Goal: Task Accomplishment & Management: Use online tool/utility

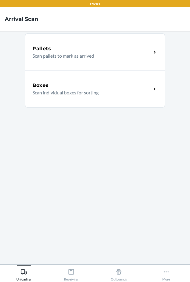
click at [53, 86] on div "Boxes" at bounding box center [92, 85] width 119 height 7
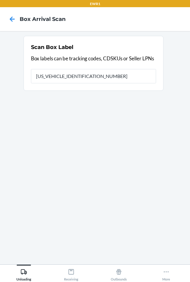
type input "1ZX1X0600398824354"
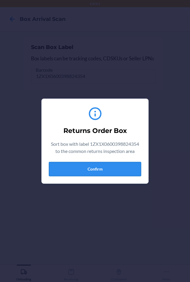
click at [112, 168] on button "Confirm" at bounding box center [95, 169] width 92 height 14
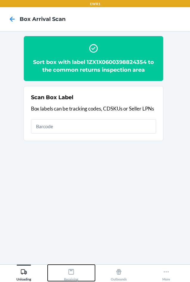
click at [72, 271] on icon at bounding box center [71, 271] width 5 height 5
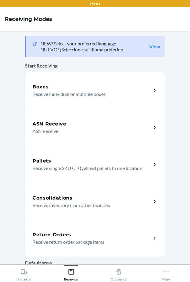
click at [57, 238] on h5 "Return Orders" at bounding box center [52, 234] width 39 height 7
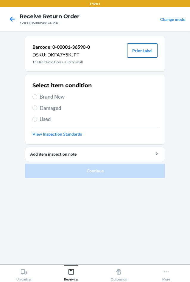
click at [146, 51] on button "Print Label" at bounding box center [142, 50] width 30 height 14
click at [36, 97] on input "Brand New" at bounding box center [35, 96] width 5 height 5
radio input "true"
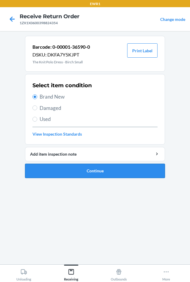
click at [110, 169] on button "Continue" at bounding box center [95, 171] width 140 height 14
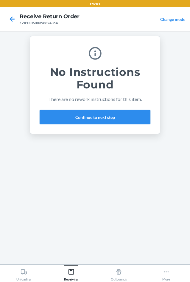
click at [79, 118] on button "Continue to next step" at bounding box center [95, 117] width 111 height 14
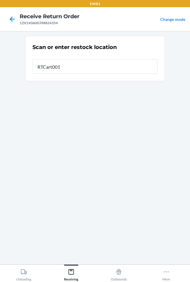
type input "RTCart001"
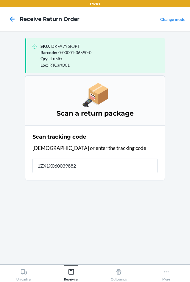
type input "1ZX1X0600398824"
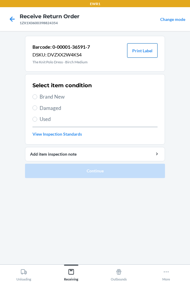
click at [145, 50] on button "Print Label" at bounding box center [142, 50] width 30 height 14
click at [36, 97] on input "Brand New" at bounding box center [35, 96] width 5 height 5
radio input "true"
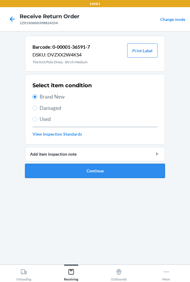
click at [96, 174] on button "Continue" at bounding box center [95, 171] width 140 height 14
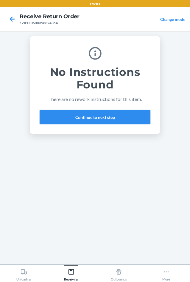
drag, startPoint x: 124, startPoint y: 116, endPoint x: 129, endPoint y: 121, distance: 7.4
click at [124, 116] on button "Continue to next step" at bounding box center [95, 117] width 111 height 14
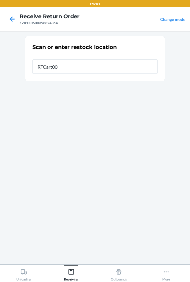
type input "RTCart001"
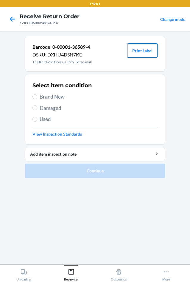
click at [145, 50] on button "Print Label" at bounding box center [142, 50] width 30 height 14
click at [36, 98] on input "Brand New" at bounding box center [35, 96] width 5 height 5
radio input "true"
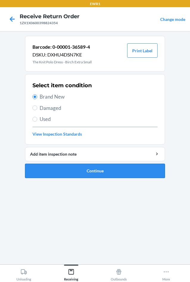
click at [90, 169] on button "Continue" at bounding box center [95, 171] width 140 height 14
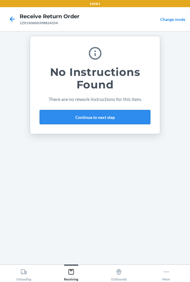
click at [61, 118] on button "Continue to next step" at bounding box center [95, 117] width 111 height 14
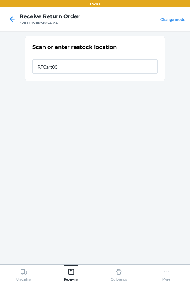
type input "RTCart001"
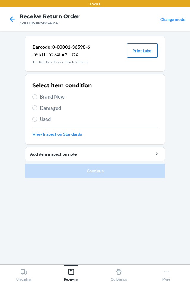
click at [145, 52] on button "Print Label" at bounding box center [142, 50] width 30 height 14
click at [35, 97] on input "Brand New" at bounding box center [35, 96] width 5 height 5
radio input "true"
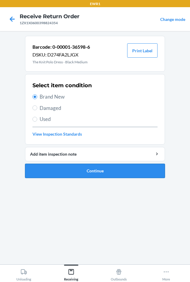
click at [98, 170] on button "Continue" at bounding box center [95, 171] width 140 height 14
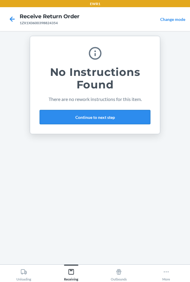
click at [96, 115] on button "Continue to next step" at bounding box center [95, 117] width 111 height 14
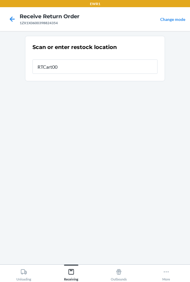
type input "RTCart001"
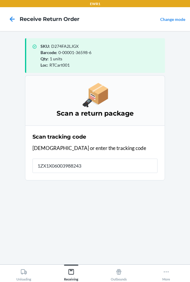
type input "[US_VEHICLE_IDENTIFICATION_NUMBER]"
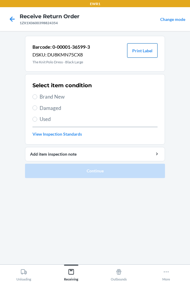
drag, startPoint x: 137, startPoint y: 50, endPoint x: 141, endPoint y: 51, distance: 4.0
click at [139, 50] on button "Print Label" at bounding box center [142, 50] width 30 height 14
click at [35, 96] on input "Brand New" at bounding box center [35, 96] width 5 height 5
radio input "true"
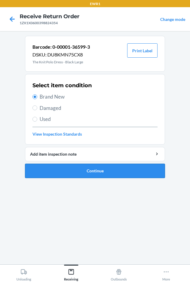
click at [86, 171] on button "Continue" at bounding box center [95, 171] width 140 height 14
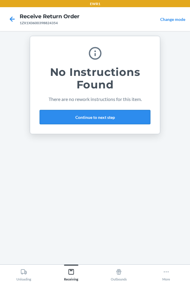
click at [73, 117] on button "Continue to next step" at bounding box center [95, 117] width 111 height 14
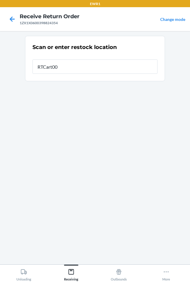
type input "RTCart001"
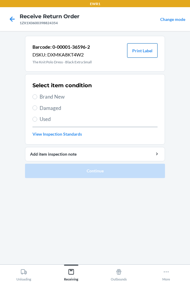
click at [138, 51] on button "Print Label" at bounding box center [142, 50] width 30 height 14
click at [35, 97] on input "Brand New" at bounding box center [35, 96] width 5 height 5
radio input "true"
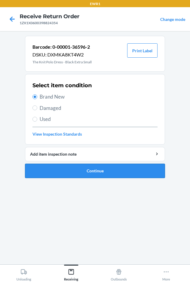
click at [82, 169] on button "Continue" at bounding box center [95, 171] width 140 height 14
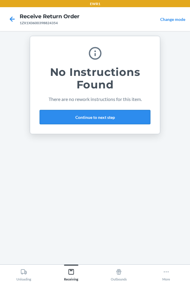
click at [97, 118] on button "Continue to next step" at bounding box center [95, 117] width 111 height 14
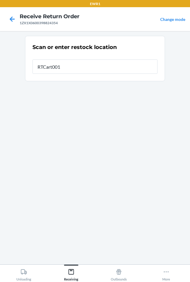
type input "RTCart001"
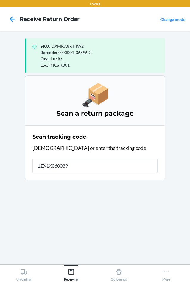
type input "1ZX1X0600398"
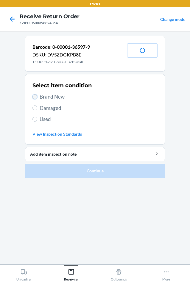
click at [36, 98] on input "Brand New" at bounding box center [35, 96] width 5 height 5
radio input "true"
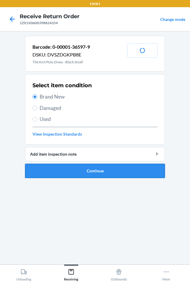
click at [104, 169] on button "Continue" at bounding box center [95, 171] width 140 height 14
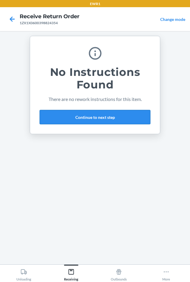
click at [83, 121] on button "Continue to next step" at bounding box center [95, 117] width 111 height 14
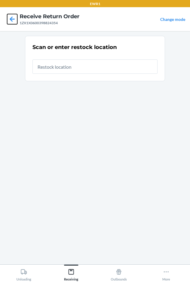
click at [12, 19] on icon at bounding box center [12, 18] width 5 height 5
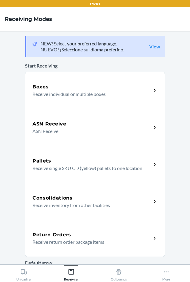
click at [84, 241] on p "Receive return order package items" at bounding box center [90, 241] width 114 height 7
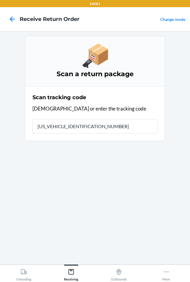
type input "1ZX1X0600398824354"
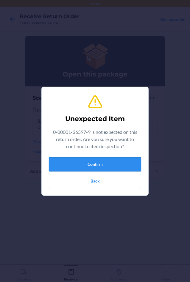
click at [91, 165] on button "Confirm" at bounding box center [95, 164] width 92 height 14
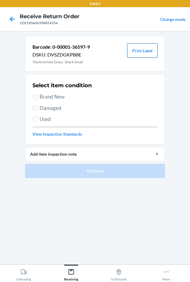
click at [146, 53] on button "Print Label" at bounding box center [142, 50] width 30 height 14
click at [33, 98] on input "Brand New" at bounding box center [35, 96] width 5 height 5
radio input "true"
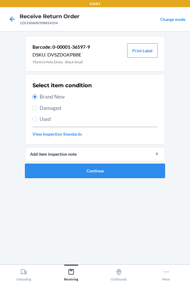
click at [94, 171] on button "Continue" at bounding box center [95, 171] width 140 height 14
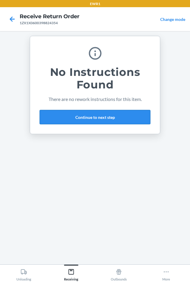
click at [93, 118] on button "Continue to next step" at bounding box center [95, 117] width 111 height 14
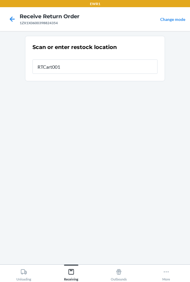
type input "RTCart001"
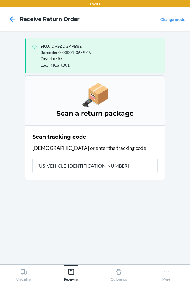
type input "1ZX1X0600398824354"
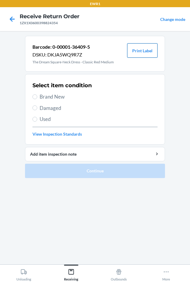
click at [141, 50] on button "Print Label" at bounding box center [142, 50] width 30 height 14
drag, startPoint x: 35, startPoint y: 97, endPoint x: 187, endPoint y: 198, distance: 182.9
click at [52, 108] on div "Select item condition Brand New Damaged Used View Inspection Standards" at bounding box center [95, 109] width 125 height 59
click at [34, 97] on input "Brand New" at bounding box center [35, 96] width 5 height 5
radio input "true"
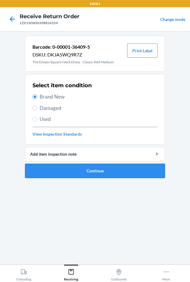
click at [117, 172] on button "Continue" at bounding box center [95, 171] width 140 height 14
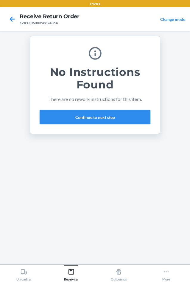
click at [101, 116] on button "Continue to next step" at bounding box center [95, 117] width 111 height 14
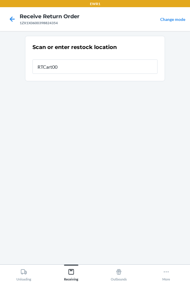
type input "RTCart001"
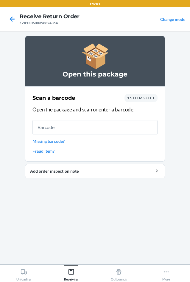
click at [124, 146] on div "Scan a barcode 15 items left Open the package and scan or enter a barcode. Miss…" at bounding box center [95, 124] width 125 height 64
click at [175, 281] on html "EWR1 Receive Return Order 1ZX1X0600398824354 Change mode Open this package Scan…" at bounding box center [95, 141] width 190 height 282
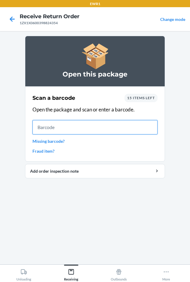
click at [43, 129] on input "text" at bounding box center [95, 127] width 125 height 14
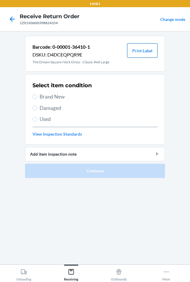
click at [145, 53] on button "Print Label" at bounding box center [142, 50] width 30 height 14
drag, startPoint x: 36, startPoint y: 95, endPoint x: 47, endPoint y: 120, distance: 27.4
click at [36, 101] on div "Select item condition Brand New Damaged Used View Inspection Standards" at bounding box center [95, 109] width 125 height 59
click at [34, 98] on input "Brand New" at bounding box center [35, 96] width 5 height 5
radio input "true"
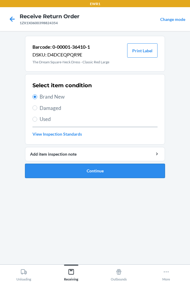
drag, startPoint x: 104, startPoint y: 172, endPoint x: 104, endPoint y: 165, distance: 7.2
click at [104, 171] on button "Continue" at bounding box center [95, 171] width 140 height 14
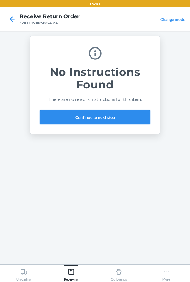
click at [91, 118] on button "Continue to next step" at bounding box center [95, 117] width 111 height 14
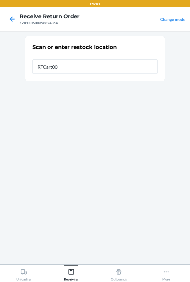
type input "RTCart001"
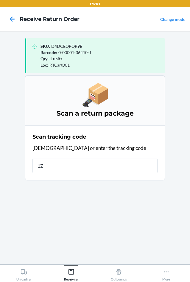
type input "1ZX"
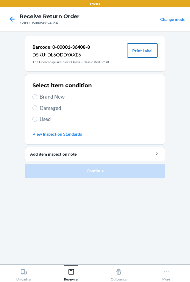
click at [145, 51] on button "Print Label" at bounding box center [142, 50] width 30 height 14
click at [36, 93] on div "Select item condition Brand New Damaged Used View Inspection Standards" at bounding box center [95, 109] width 125 height 59
click at [36, 98] on input "Brand New" at bounding box center [35, 96] width 5 height 5
radio input "true"
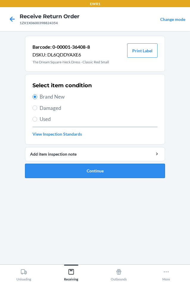
click at [107, 175] on button "Continue" at bounding box center [95, 171] width 140 height 14
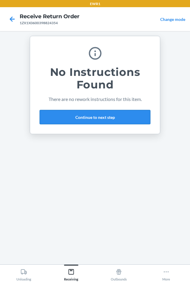
click at [55, 121] on button "Continue to next step" at bounding box center [95, 117] width 111 height 14
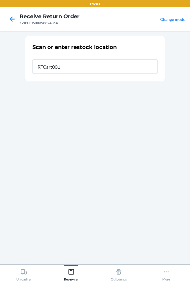
type input "RTCart001"
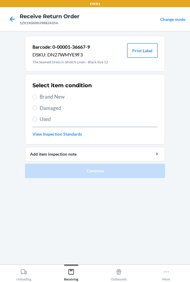
click at [141, 50] on button "Print Label" at bounding box center [142, 50] width 30 height 14
click at [35, 97] on input "Brand New" at bounding box center [35, 96] width 5 height 5
radio input "true"
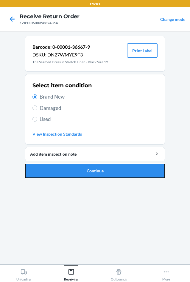
drag, startPoint x: 93, startPoint y: 169, endPoint x: 86, endPoint y: 162, distance: 9.9
click at [88, 164] on button "Continue" at bounding box center [95, 171] width 140 height 14
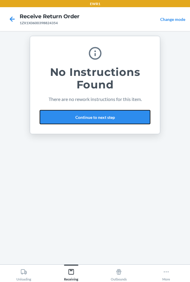
drag, startPoint x: 64, startPoint y: 115, endPoint x: 60, endPoint y: 109, distance: 8.1
click at [65, 115] on button "Continue to next step" at bounding box center [95, 117] width 111 height 14
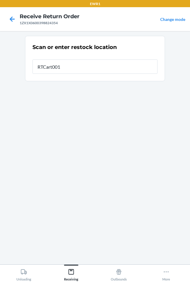
type input "RTCart001"
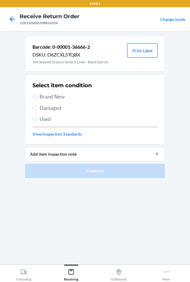
click at [137, 51] on button "Print Label" at bounding box center [142, 50] width 30 height 14
click at [34, 96] on input "Brand New" at bounding box center [35, 96] width 5 height 5
radio input "true"
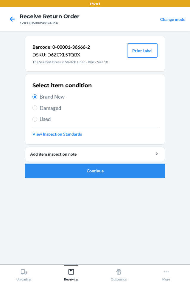
click at [102, 170] on button "Continue" at bounding box center [95, 171] width 140 height 14
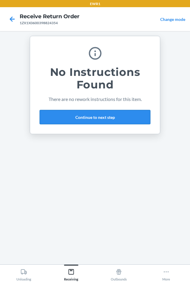
click at [83, 116] on button "Continue to next step" at bounding box center [95, 117] width 111 height 14
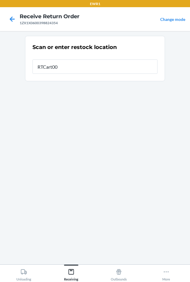
type input "RTCart001"
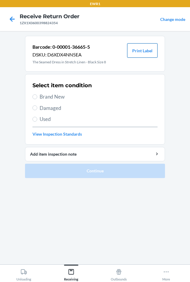
click at [139, 51] on button "Print Label" at bounding box center [142, 50] width 30 height 14
click at [35, 97] on input "Brand New" at bounding box center [35, 96] width 5 height 5
radio input "true"
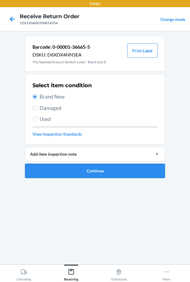
click at [97, 169] on button "Continue" at bounding box center [95, 171] width 140 height 14
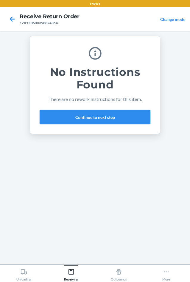
click at [62, 118] on button "Continue to next step" at bounding box center [95, 117] width 111 height 14
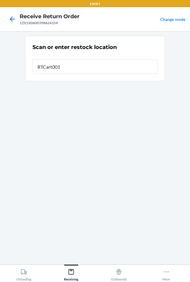
type input "RTCart001"
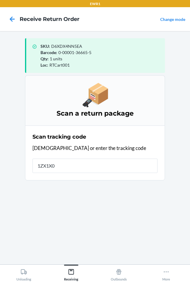
type input "1ZX1X06"
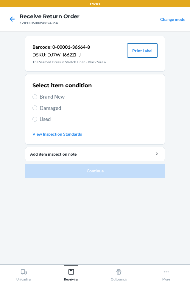
click at [139, 49] on button "Print Label" at bounding box center [142, 50] width 30 height 14
click at [34, 97] on input "Brand New" at bounding box center [35, 96] width 5 height 5
radio input "true"
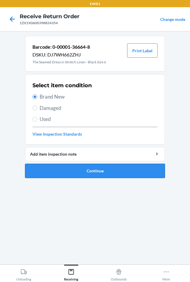
click at [91, 172] on button "Continue" at bounding box center [95, 171] width 140 height 14
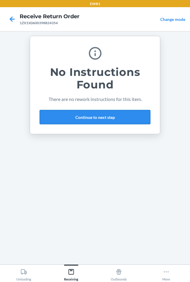
click at [53, 117] on button "Continue to next step" at bounding box center [95, 117] width 111 height 14
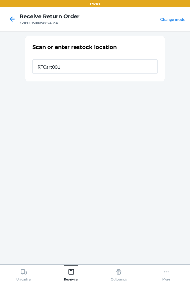
type input "RTCart001"
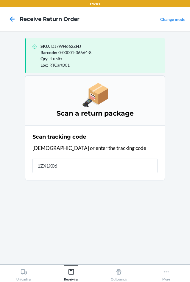
type input "1ZX1X060"
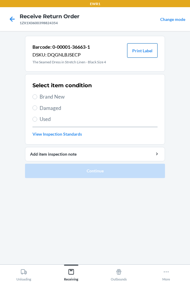
click at [142, 52] on button "Print Label" at bounding box center [142, 50] width 30 height 14
click at [133, 51] on button "Print Label" at bounding box center [142, 50] width 30 height 14
click at [34, 98] on input "Brand New" at bounding box center [35, 96] width 5 height 5
radio input "true"
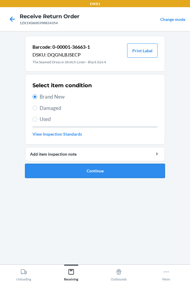
click at [95, 173] on button "Continue" at bounding box center [95, 171] width 140 height 14
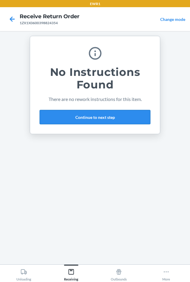
click at [83, 117] on button "Continue to next step" at bounding box center [95, 117] width 111 height 14
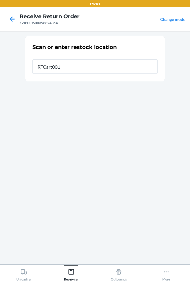
type input "RTCart001"
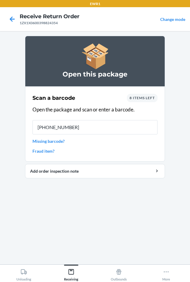
type input "[PHONE_NUMBER]"
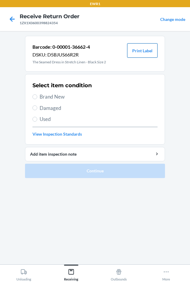
click at [139, 52] on button "Print Label" at bounding box center [142, 50] width 30 height 14
click at [36, 98] on input "Brand New" at bounding box center [35, 96] width 5 height 5
radio input "true"
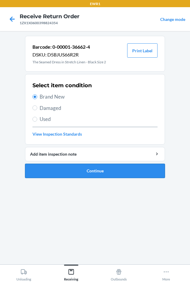
click at [42, 169] on button "Continue" at bounding box center [95, 171] width 140 height 14
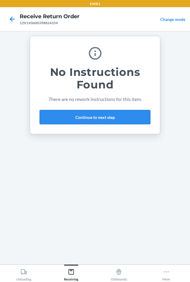
click at [114, 118] on button "Continue to next step" at bounding box center [95, 117] width 111 height 14
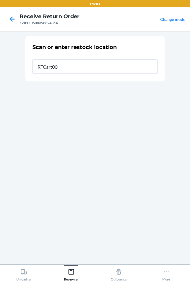
type input "RTCart001"
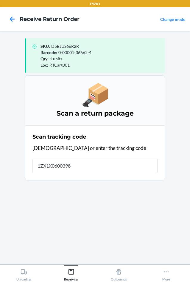
type input "1ZX1X06003988"
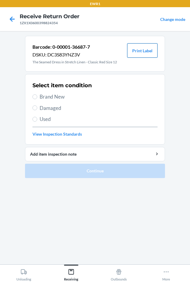
click at [144, 48] on button "Print Label" at bounding box center [142, 50] width 30 height 14
click at [36, 99] on input "Brand New" at bounding box center [35, 96] width 5 height 5
radio input "true"
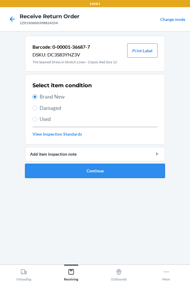
click at [94, 173] on button "Continue" at bounding box center [95, 171] width 140 height 14
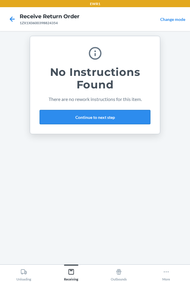
click at [87, 115] on button "Continue to next step" at bounding box center [95, 117] width 111 height 14
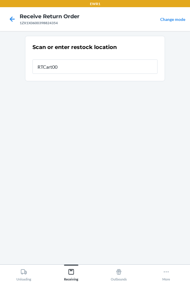
type input "RTCart001"
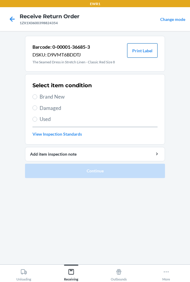
click at [143, 50] on button "Print Label" at bounding box center [142, 50] width 30 height 14
drag, startPoint x: 33, startPoint y: 96, endPoint x: 42, endPoint y: 106, distance: 12.9
click at [34, 96] on input "Brand New" at bounding box center [35, 96] width 5 height 5
radio input "true"
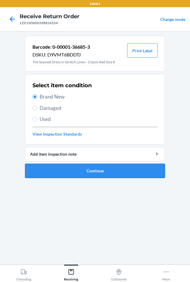
drag, startPoint x: 113, startPoint y: 169, endPoint x: 115, endPoint y: 166, distance: 3.5
click at [114, 168] on button "Continue" at bounding box center [95, 171] width 140 height 14
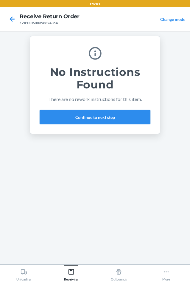
click at [116, 118] on button "Continue to next step" at bounding box center [95, 117] width 111 height 14
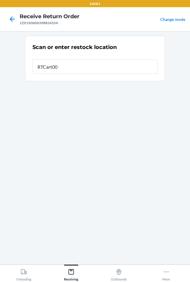
type input "RTCart001"
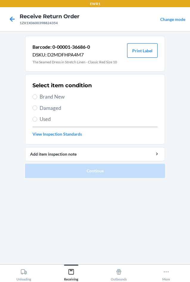
click at [140, 50] on button "Print Label" at bounding box center [142, 50] width 30 height 14
drag, startPoint x: 34, startPoint y: 95, endPoint x: 35, endPoint y: 104, distance: 9.6
click at [34, 95] on input "Brand New" at bounding box center [35, 96] width 5 height 5
radio input "true"
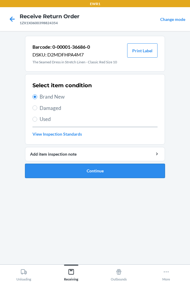
click at [88, 172] on button "Continue" at bounding box center [95, 171] width 140 height 14
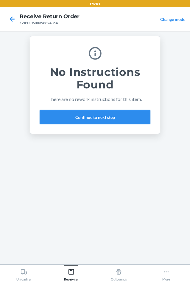
click at [51, 115] on button "Continue to next step" at bounding box center [95, 117] width 111 height 14
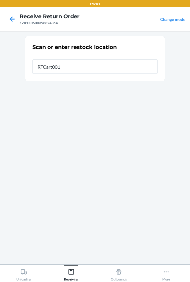
type input "RTCart001"
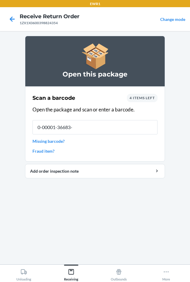
type input "0-00001-36683-9"
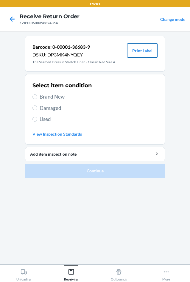
click at [145, 51] on button "Print Label" at bounding box center [142, 50] width 30 height 14
drag, startPoint x: 35, startPoint y: 96, endPoint x: 70, endPoint y: 134, distance: 52.0
click at [37, 98] on input "Brand New" at bounding box center [35, 96] width 5 height 5
radio input "true"
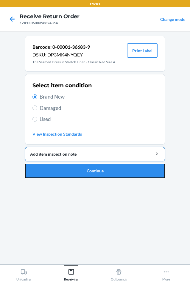
drag, startPoint x: 105, startPoint y: 171, endPoint x: 109, endPoint y: 146, distance: 24.6
click at [105, 170] on button "Continue" at bounding box center [95, 171] width 140 height 14
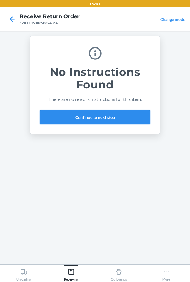
click at [102, 118] on button "Continue to next step" at bounding box center [95, 117] width 111 height 14
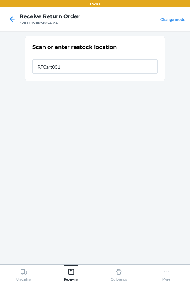
type input "RTCart001"
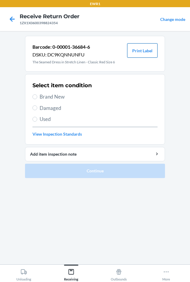
click at [140, 49] on button "Print Label" at bounding box center [142, 50] width 30 height 14
click at [35, 96] on input "Brand New" at bounding box center [35, 96] width 5 height 5
radio input "true"
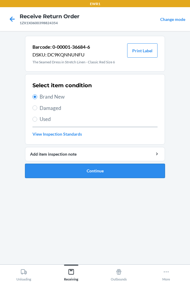
click at [108, 171] on button "Continue" at bounding box center [95, 171] width 140 height 14
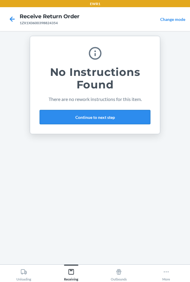
click at [74, 120] on button "Continue to next step" at bounding box center [95, 117] width 111 height 14
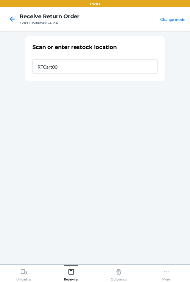
type input "RTCart001"
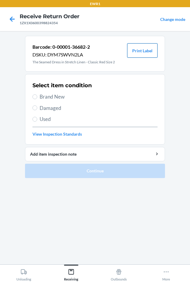
click at [141, 49] on button "Print Label" at bounding box center [142, 50] width 30 height 14
click at [33, 97] on input "Brand New" at bounding box center [35, 96] width 5 height 5
radio input "true"
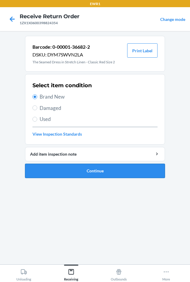
click at [78, 175] on button "Continue" at bounding box center [95, 171] width 140 height 14
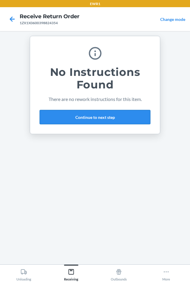
click at [118, 117] on button "Continue to next step" at bounding box center [95, 117] width 111 height 14
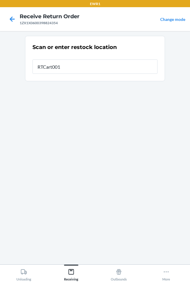
type input "RTCart001"
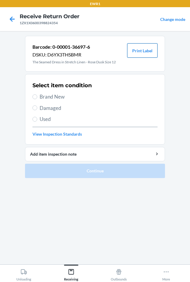
click at [148, 53] on button "Print Label" at bounding box center [142, 50] width 30 height 14
click at [141, 168] on li "Barcode: 0-00001-36697-6 DSKU: D6YX3THSBMR The Seamed Dress in Stretch Linen - …" at bounding box center [95, 107] width 140 height 142
click at [34, 96] on input "Brand New" at bounding box center [35, 96] width 5 height 5
radio input "true"
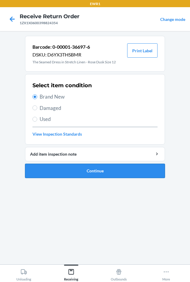
click at [112, 171] on button "Continue" at bounding box center [95, 171] width 140 height 14
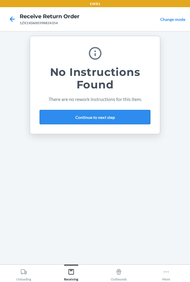
click at [88, 118] on button "Continue to next step" at bounding box center [95, 117] width 111 height 14
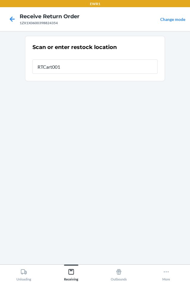
type input "RTCart001"
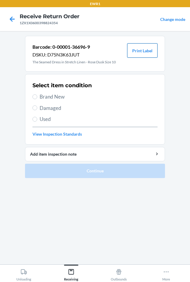
click at [142, 51] on button "Print Label" at bounding box center [142, 50] width 30 height 14
click at [34, 96] on input "Brand New" at bounding box center [35, 96] width 5 height 5
radio input "true"
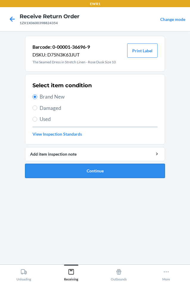
drag, startPoint x: 96, startPoint y: 173, endPoint x: 96, endPoint y: 170, distance: 3.3
click at [96, 172] on button "Continue" at bounding box center [95, 171] width 140 height 14
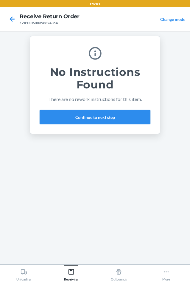
click at [66, 117] on button "Continue to next step" at bounding box center [95, 117] width 111 height 14
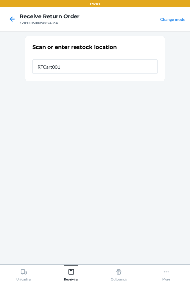
type input "RTCart001"
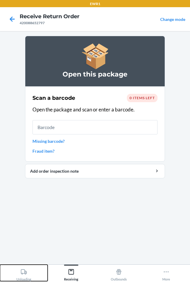
click at [24, 271] on icon at bounding box center [24, 271] width 7 height 7
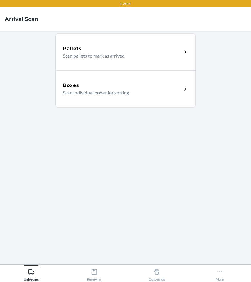
click at [121, 84] on div "Boxes" at bounding box center [122, 85] width 119 height 7
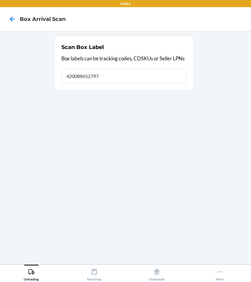
type input "420088652797"
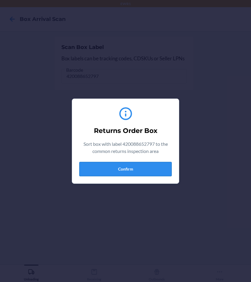
click at [124, 168] on button "Confirm" at bounding box center [125, 169] width 92 height 14
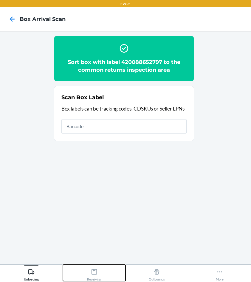
click at [93, 273] on icon at bounding box center [94, 271] width 7 height 7
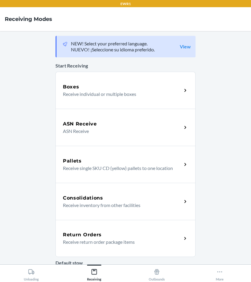
click at [97, 240] on p "Receive return order package items" at bounding box center [120, 241] width 114 height 7
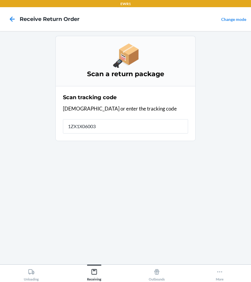
type input "1ZX1X060039"
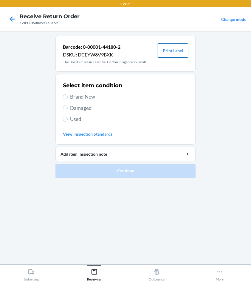
click at [172, 50] on button "Print Label" at bounding box center [173, 50] width 30 height 14
click at [67, 98] on input "Brand New" at bounding box center [65, 96] width 5 height 5
radio input "true"
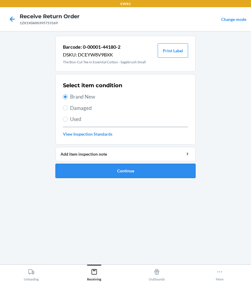
click at [117, 169] on button "Continue" at bounding box center [125, 171] width 140 height 14
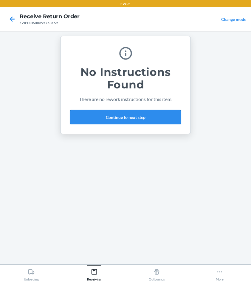
click at [127, 118] on button "Continue to next step" at bounding box center [125, 117] width 111 height 14
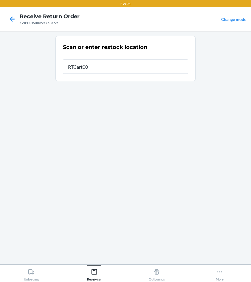
type input "RTCart001"
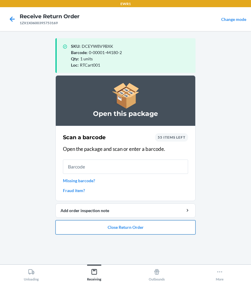
click at [130, 228] on button "Close Return Order" at bounding box center [125, 227] width 140 height 14
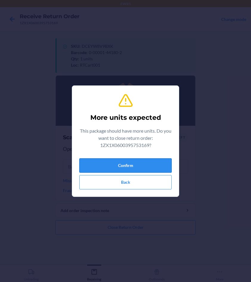
click at [122, 167] on button "Confirm" at bounding box center [125, 165] width 92 height 14
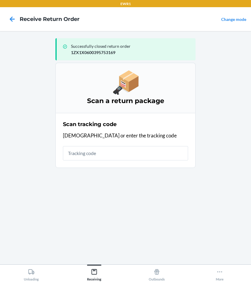
click at [90, 153] on input "text" at bounding box center [125, 153] width 125 height 14
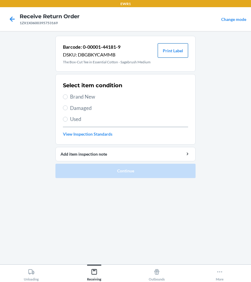
click at [164, 52] on button "Print Label" at bounding box center [173, 50] width 30 height 14
click at [66, 97] on input "Brand New" at bounding box center [65, 96] width 5 height 5
radio input "true"
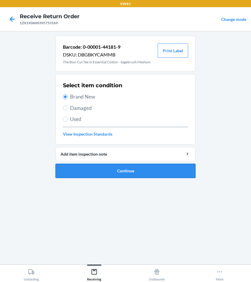
click at [111, 174] on button "Continue" at bounding box center [125, 171] width 140 height 14
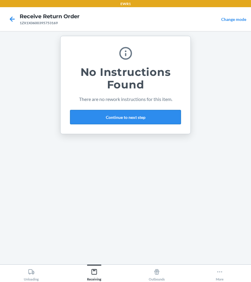
click at [85, 118] on button "Continue to next step" at bounding box center [125, 117] width 111 height 14
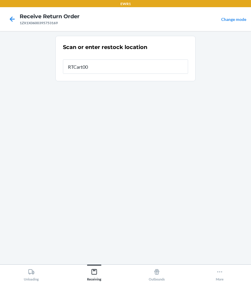
type input "RTCart001"
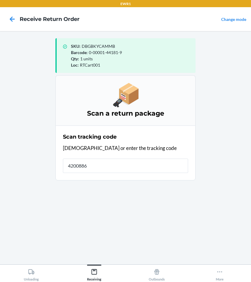
type input "42008865"
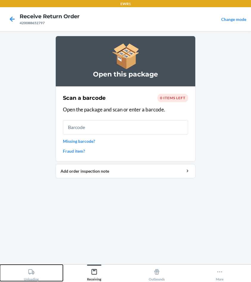
click at [32, 274] on icon at bounding box center [31, 271] width 7 height 7
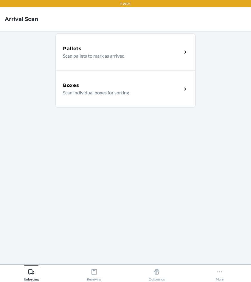
click at [81, 87] on div "Boxes" at bounding box center [122, 85] width 119 height 7
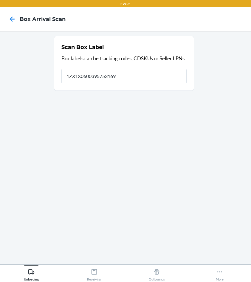
type input "1ZX1X0600395753169"
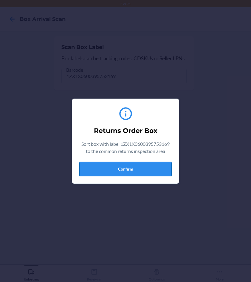
click at [113, 169] on button "Confirm" at bounding box center [125, 169] width 92 height 14
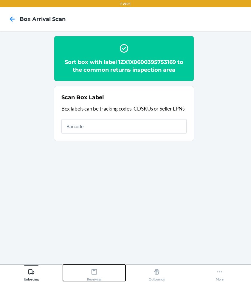
click at [95, 279] on div "Receiving" at bounding box center [94, 273] width 14 height 15
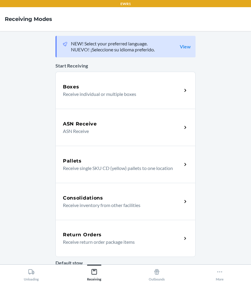
click at [94, 231] on h5 "Return Orders" at bounding box center [82, 234] width 39 height 7
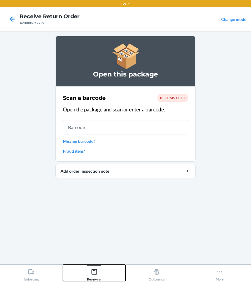
click at [97, 274] on icon at bounding box center [94, 271] width 7 height 7
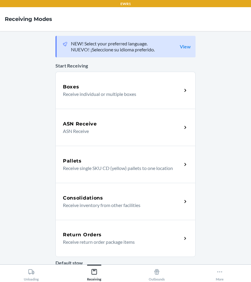
click at [89, 237] on h5 "Return Orders" at bounding box center [82, 234] width 39 height 7
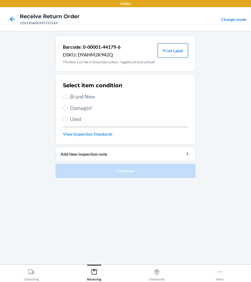
click at [170, 51] on button "Print Label" at bounding box center [173, 50] width 30 height 14
click at [67, 97] on input "Brand New" at bounding box center [65, 96] width 5 height 5
radio input "true"
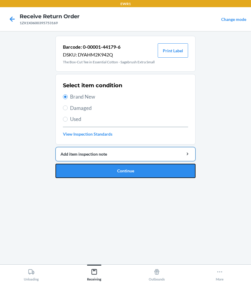
drag, startPoint x: 146, startPoint y: 173, endPoint x: 166, endPoint y: 156, distance: 25.8
click at [147, 171] on button "Continue" at bounding box center [125, 171] width 140 height 14
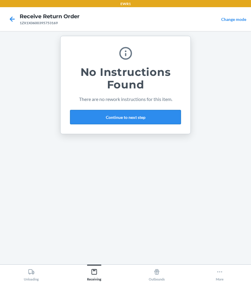
click at [129, 118] on button "Continue to next step" at bounding box center [125, 117] width 111 height 14
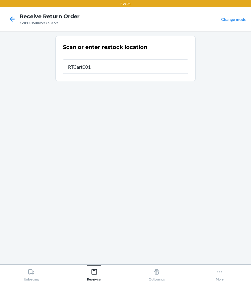
type input "RTCart001"
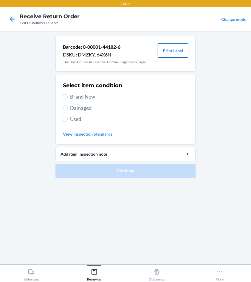
click at [171, 49] on button "Print Label" at bounding box center [173, 50] width 30 height 14
click at [64, 96] on input "Brand New" at bounding box center [65, 96] width 5 height 5
radio input "true"
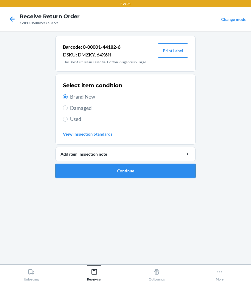
click at [102, 173] on button "Continue" at bounding box center [125, 171] width 140 height 14
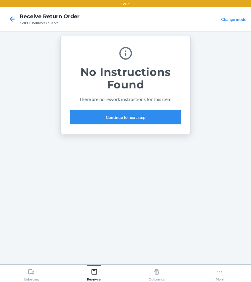
click at [138, 116] on button "Continue to next step" at bounding box center [125, 117] width 111 height 14
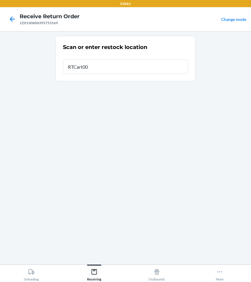
type input "RTCart001"
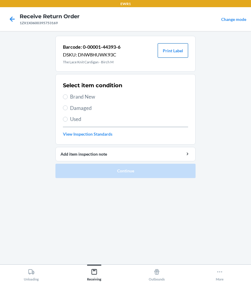
click at [168, 51] on button "Print Label" at bounding box center [173, 50] width 30 height 14
click at [67, 98] on label "Brand New" at bounding box center [125, 97] width 125 height 8
click at [67, 98] on input "Brand New" at bounding box center [65, 96] width 5 height 5
radio input "true"
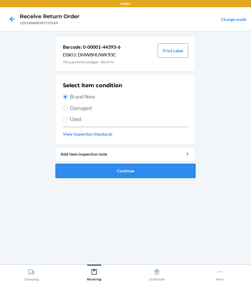
click at [133, 172] on button "Continue" at bounding box center [125, 171] width 140 height 14
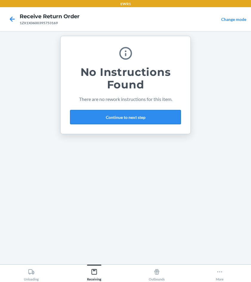
click at [127, 121] on button "Continue to next step" at bounding box center [125, 117] width 111 height 14
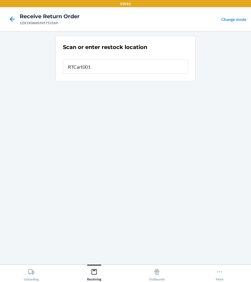
type input "RTCart001"
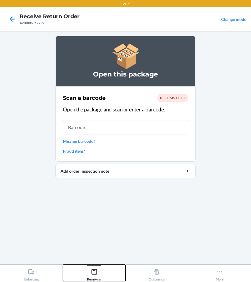
click at [96, 271] on icon at bounding box center [94, 271] width 7 height 7
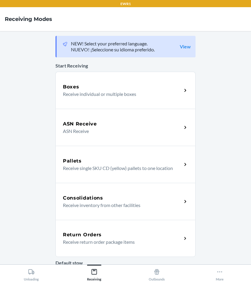
click at [92, 236] on h5 "Return Orders" at bounding box center [82, 234] width 39 height 7
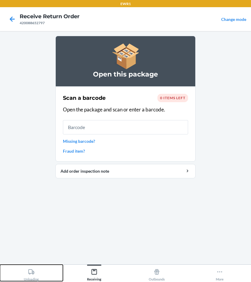
click at [26, 274] on div "Unloading" at bounding box center [31, 273] width 15 height 15
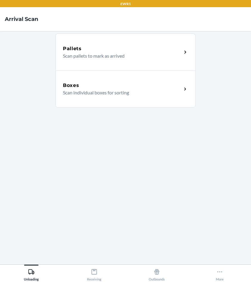
click at [78, 87] on h5 "Boxes" at bounding box center [71, 85] width 16 height 7
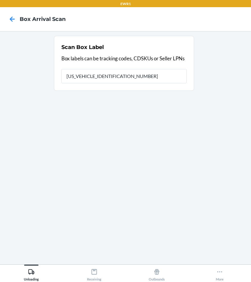
type input "1ZX1X0600395753169"
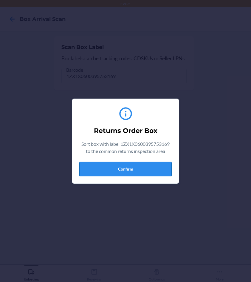
click at [105, 168] on button "Confirm" at bounding box center [125, 169] width 92 height 14
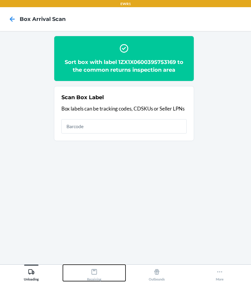
click at [101, 269] on div "Receiving" at bounding box center [94, 273] width 14 height 15
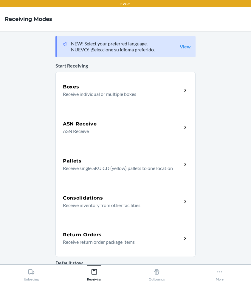
click at [103, 242] on p "Receive return order package items" at bounding box center [120, 241] width 114 height 7
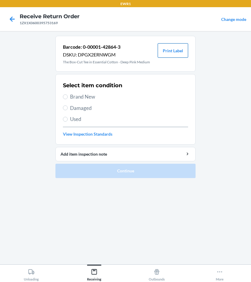
click at [174, 52] on button "Print Label" at bounding box center [173, 50] width 30 height 14
click at [65, 98] on input "Brand New" at bounding box center [65, 96] width 5 height 5
radio input "true"
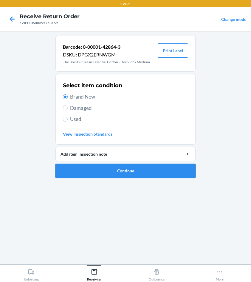
click at [116, 173] on button "Continue" at bounding box center [125, 171] width 140 height 14
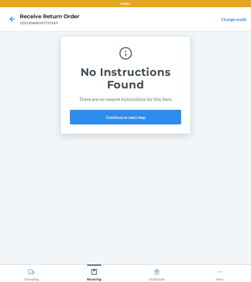
click at [136, 118] on button "Continue to next step" at bounding box center [125, 117] width 111 height 14
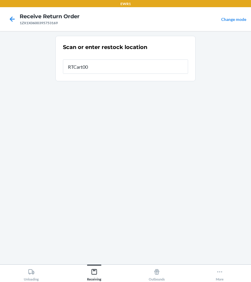
type input "RTCart001"
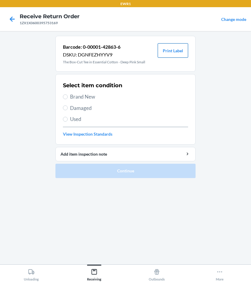
click at [173, 52] on button "Print Label" at bounding box center [173, 50] width 30 height 14
click at [66, 96] on input "Brand New" at bounding box center [65, 96] width 5 height 5
radio input "true"
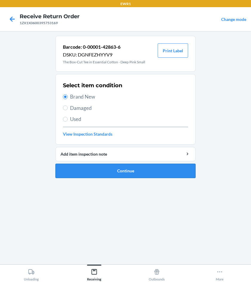
click at [98, 171] on button "Continue" at bounding box center [125, 171] width 140 height 14
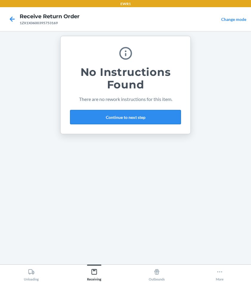
click at [99, 119] on button "Continue to next step" at bounding box center [125, 117] width 111 height 14
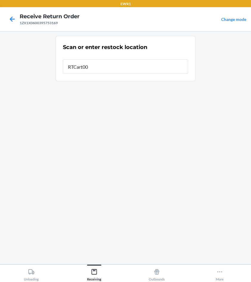
type input "RTCart001"
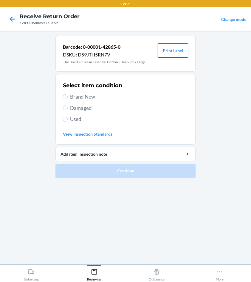
click at [178, 50] on button "Print Label" at bounding box center [173, 50] width 30 height 14
click at [67, 97] on input "Brand New" at bounding box center [65, 96] width 5 height 5
radio input "true"
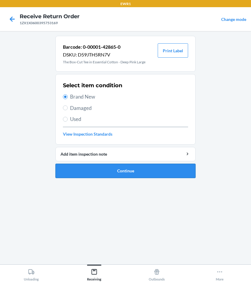
click at [129, 171] on button "Continue" at bounding box center [125, 171] width 140 height 14
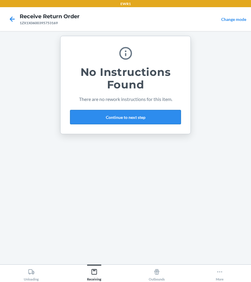
click at [90, 115] on button "Continue to next step" at bounding box center [125, 117] width 111 height 14
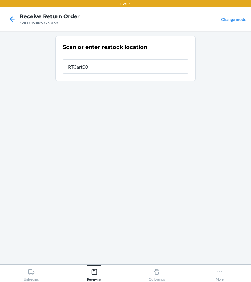
type input "RTCart001"
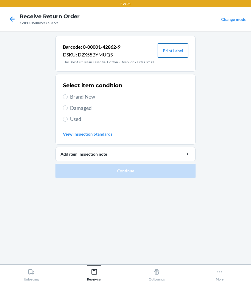
click at [175, 47] on button "Print Label" at bounding box center [173, 50] width 30 height 14
click at [64, 97] on input "Brand New" at bounding box center [65, 96] width 5 height 5
radio input "true"
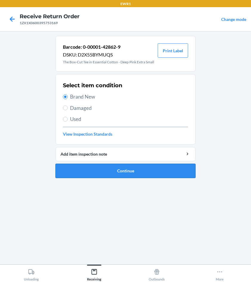
click at [136, 168] on button "Continue" at bounding box center [125, 171] width 140 height 14
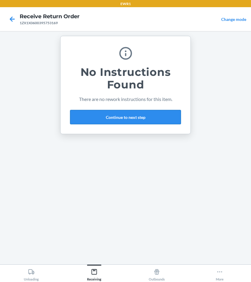
click at [132, 119] on button "Continue to next step" at bounding box center [125, 117] width 111 height 14
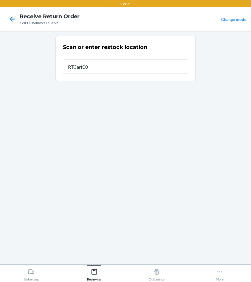
type input "RTCart001"
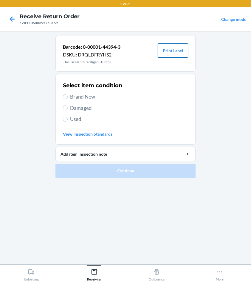
click at [176, 49] on button "Print Label" at bounding box center [173, 50] width 30 height 14
click at [64, 97] on input "Brand New" at bounding box center [65, 96] width 5 height 5
radio input "true"
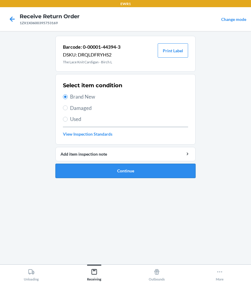
click at [144, 174] on button "Continue" at bounding box center [125, 171] width 140 height 14
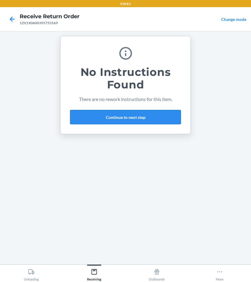
click at [119, 118] on button "Continue to next step" at bounding box center [125, 117] width 111 height 14
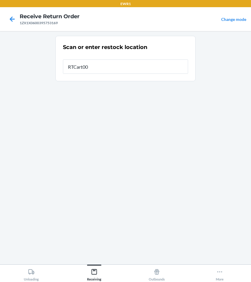
type input "RTCart001"
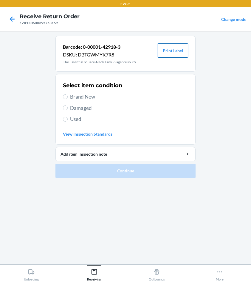
click at [174, 48] on button "Print Label" at bounding box center [173, 50] width 30 height 14
click at [64, 96] on input "Brand New" at bounding box center [65, 96] width 5 height 5
radio input "true"
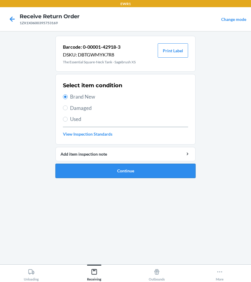
click at [113, 171] on button "Continue" at bounding box center [125, 171] width 140 height 14
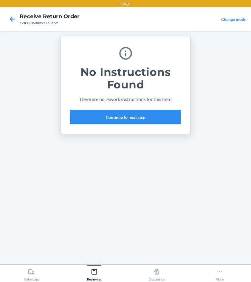
drag, startPoint x: 124, startPoint y: 117, endPoint x: 124, endPoint y: 113, distance: 4.5
click at [124, 116] on button "Continue to next step" at bounding box center [125, 117] width 111 height 14
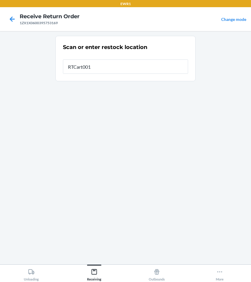
type input "RTCart001"
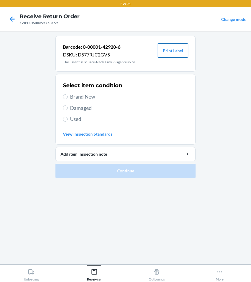
click at [170, 51] on button "Print Label" at bounding box center [173, 50] width 30 height 14
click at [65, 96] on input "Brand New" at bounding box center [65, 96] width 5 height 5
radio input "true"
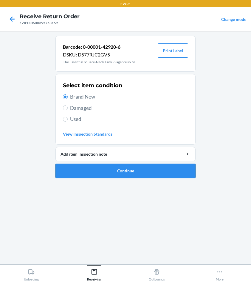
click at [113, 173] on button "Continue" at bounding box center [125, 171] width 140 height 14
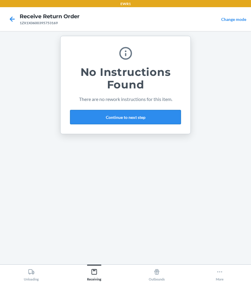
click at [89, 119] on button "Continue to next step" at bounding box center [125, 117] width 111 height 14
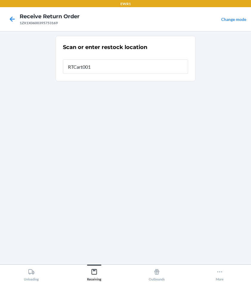
type input "RTCart001"
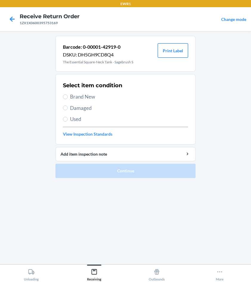
click at [178, 49] on button "Print Label" at bounding box center [173, 50] width 30 height 14
click at [65, 96] on input "Brand New" at bounding box center [65, 96] width 5 height 5
radio input "true"
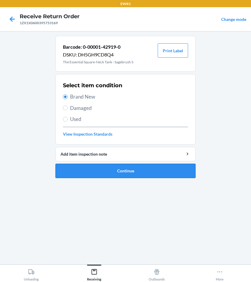
drag, startPoint x: 124, startPoint y: 174, endPoint x: 126, endPoint y: 171, distance: 3.5
click at [124, 173] on button "Continue" at bounding box center [125, 171] width 140 height 14
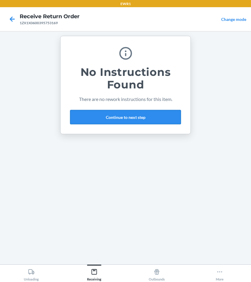
click at [105, 114] on button "Continue to next step" at bounding box center [125, 117] width 111 height 14
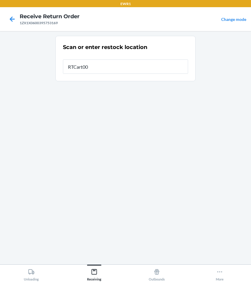
type input "RTCart001"
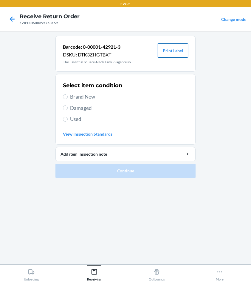
click at [169, 52] on button "Print Label" at bounding box center [173, 50] width 30 height 14
click at [66, 96] on input "Brand New" at bounding box center [65, 96] width 5 height 5
radio input "true"
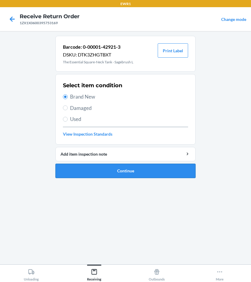
click at [135, 169] on button "Continue" at bounding box center [125, 171] width 140 height 14
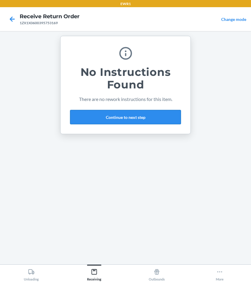
click at [126, 115] on button "Continue to next step" at bounding box center [125, 117] width 111 height 14
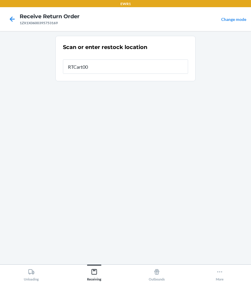
type input "RTCart001"
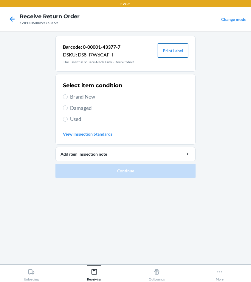
click at [173, 52] on button "Print Label" at bounding box center [173, 50] width 30 height 14
click at [66, 96] on input "Brand New" at bounding box center [65, 96] width 5 height 5
radio input "true"
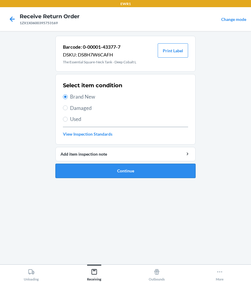
click at [119, 169] on button "Continue" at bounding box center [125, 171] width 140 height 14
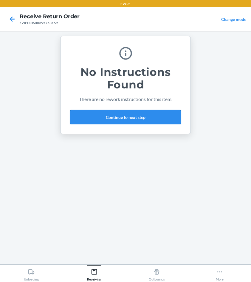
click at [146, 120] on button "Continue to next step" at bounding box center [125, 117] width 111 height 14
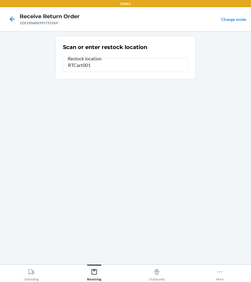
type input "RTCart001"
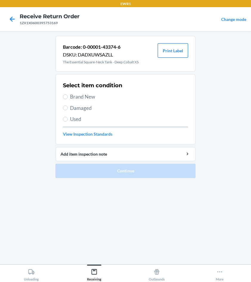
click at [171, 51] on button "Print Label" at bounding box center [173, 50] width 30 height 14
